Goal: Check status: Check status

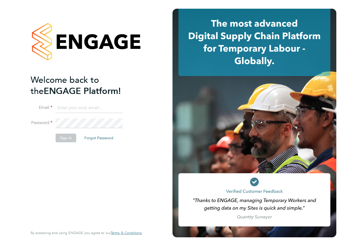
click at [84, 106] on input at bounding box center [89, 108] width 67 height 10
type input "[PERSON_NAME][EMAIL_ADDRESS][PERSON_NAME][PERSON_NAME][DOMAIN_NAME]"
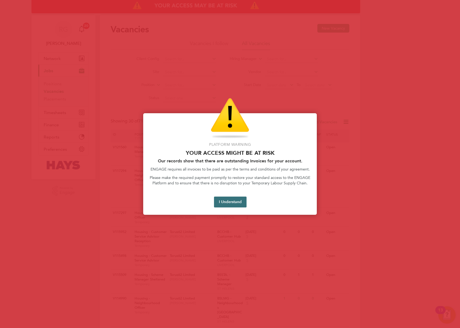
click at [233, 198] on button "I Understand" at bounding box center [230, 201] width 33 height 11
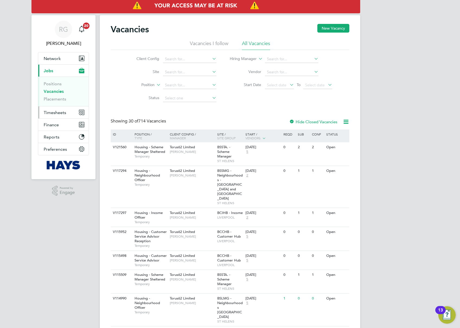
click at [60, 109] on button "Timesheets" at bounding box center [63, 112] width 50 height 12
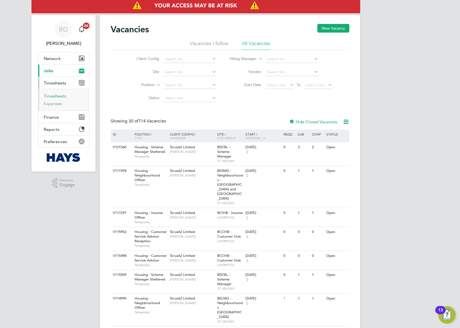
click at [58, 96] on link "Timesheets" at bounding box center [55, 95] width 23 height 5
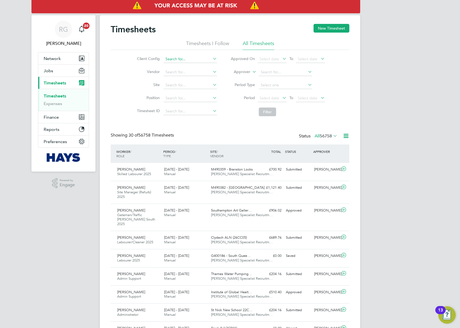
click at [191, 58] on input at bounding box center [190, 59] width 53 height 8
click at [189, 81] on li "Torus 62 Limited" at bounding box center [190, 81] width 54 height 7
type input "Torus62 Limited"
click at [273, 109] on button "Filter" at bounding box center [267, 111] width 17 height 9
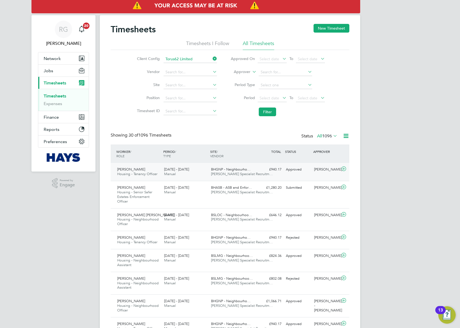
click at [262, 170] on div "£940.17 Approved" at bounding box center [270, 169] width 28 height 9
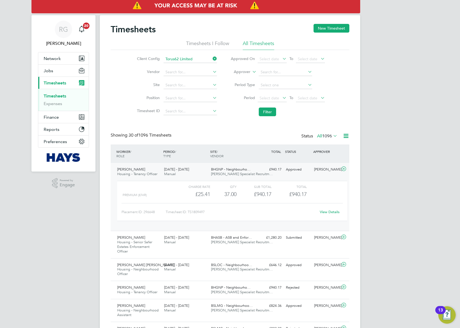
click at [329, 213] on link "View Details" at bounding box center [330, 212] width 20 height 5
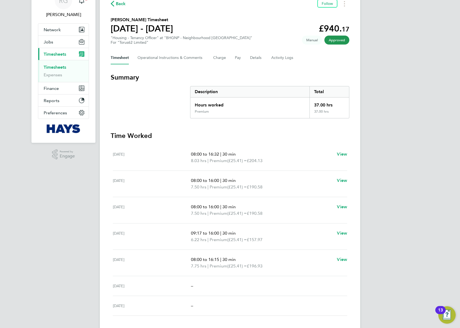
scroll to position [65, 0]
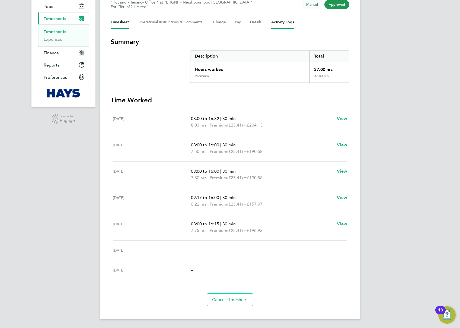
click at [279, 24] on Logs-tab "Activity Logs" at bounding box center [282, 22] width 23 height 13
